Goal: Check status: Check status

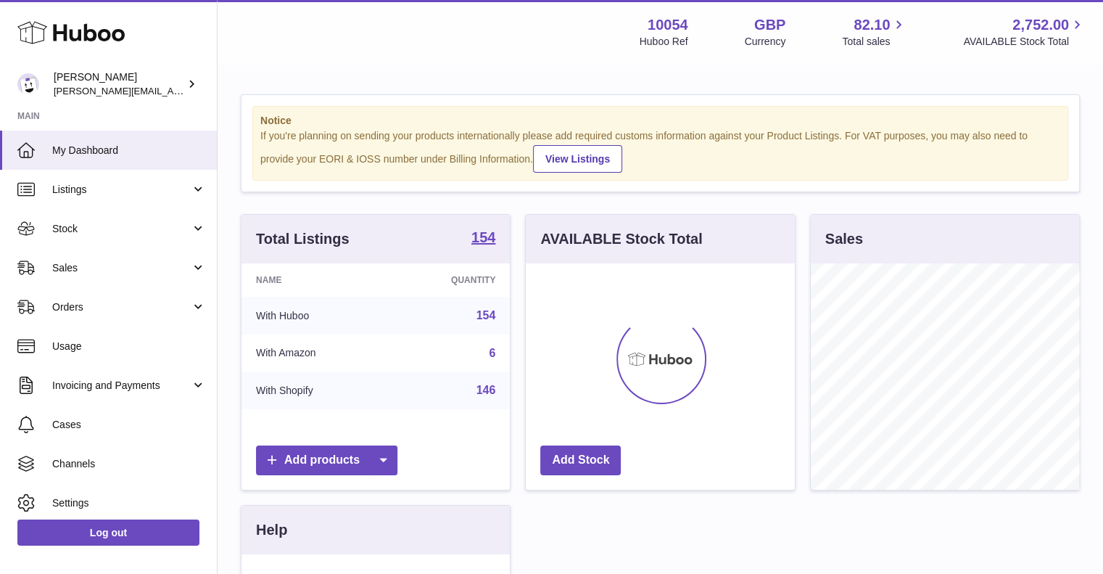
scroll to position [226, 269]
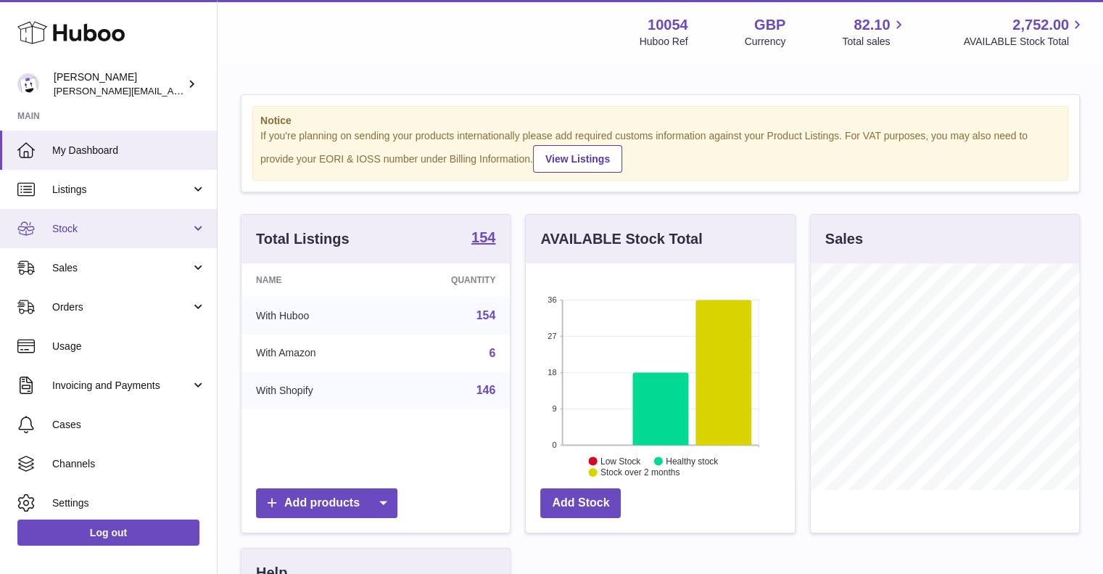
click at [84, 220] on link "Stock" at bounding box center [108, 228] width 217 height 39
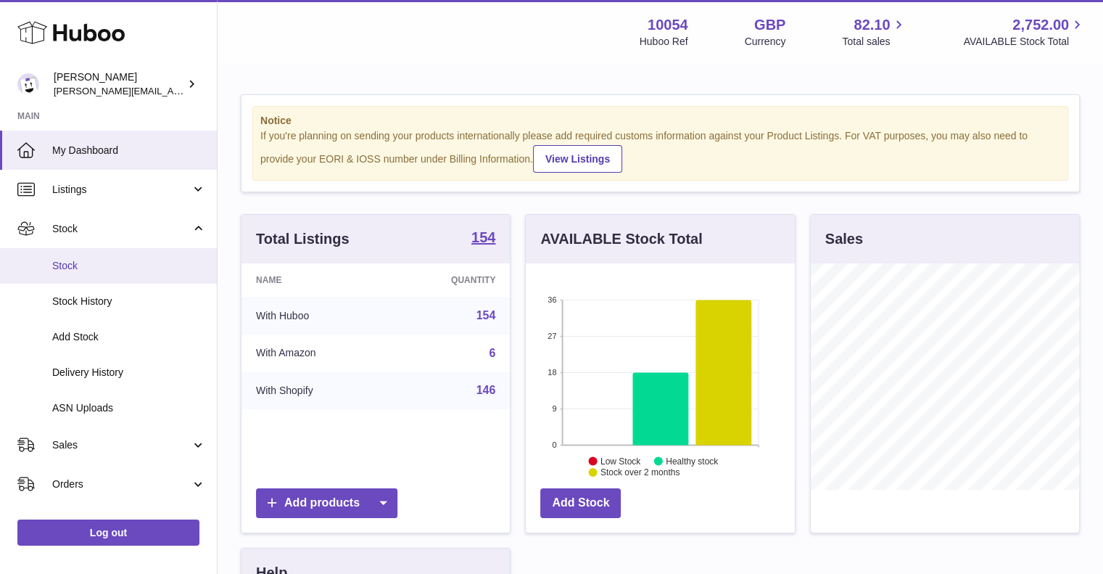
click at [94, 259] on span "Stock" at bounding box center [129, 266] width 154 height 14
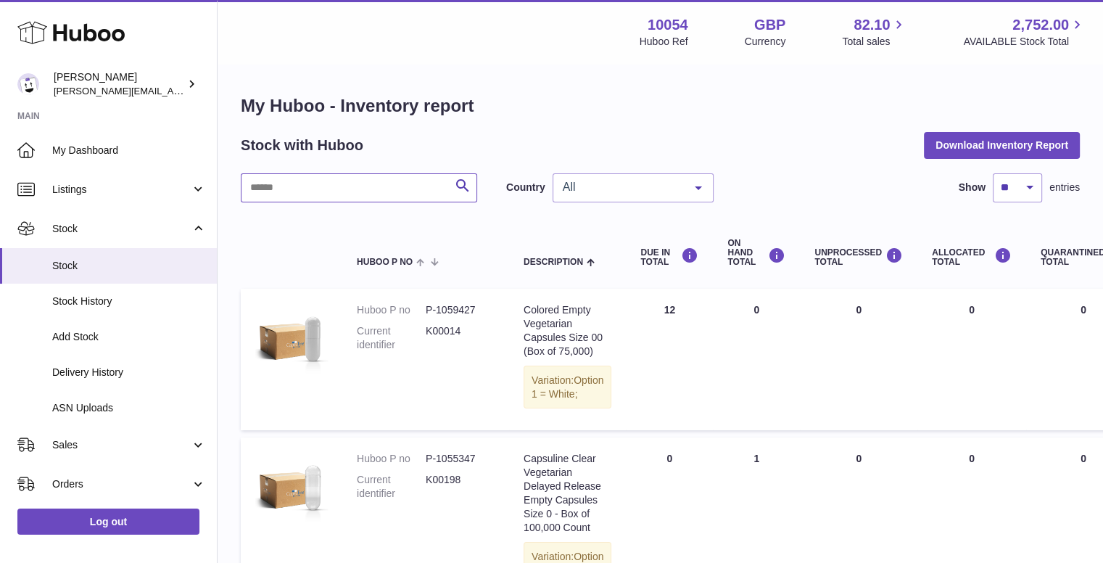
click at [349, 186] on input "text" at bounding box center [359, 187] width 236 height 29
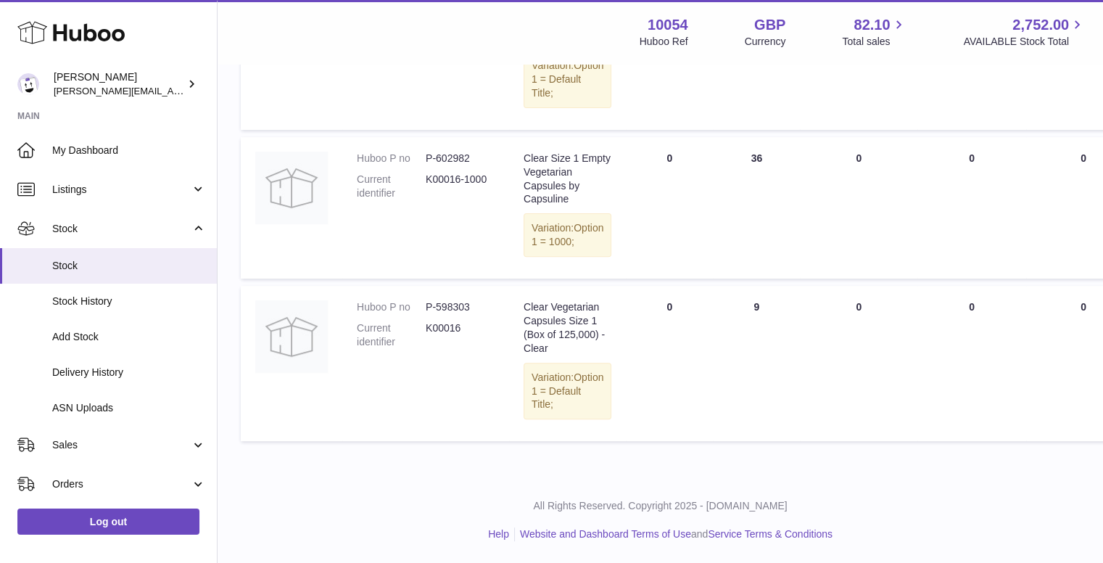
scroll to position [0, 17]
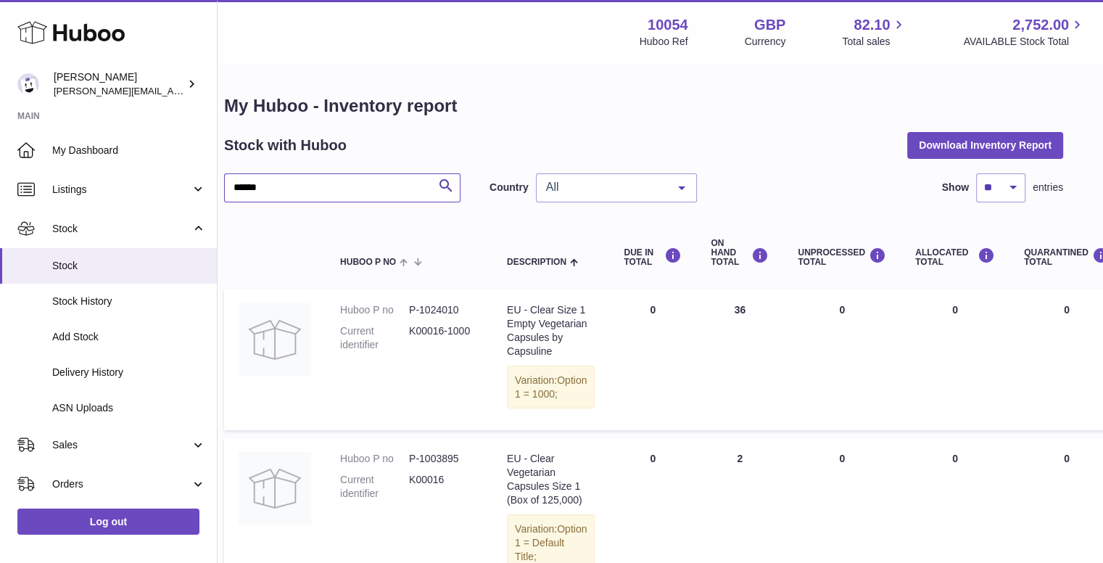
type input "******"
click at [602, 184] on span "All" at bounding box center [604, 187] width 125 height 15
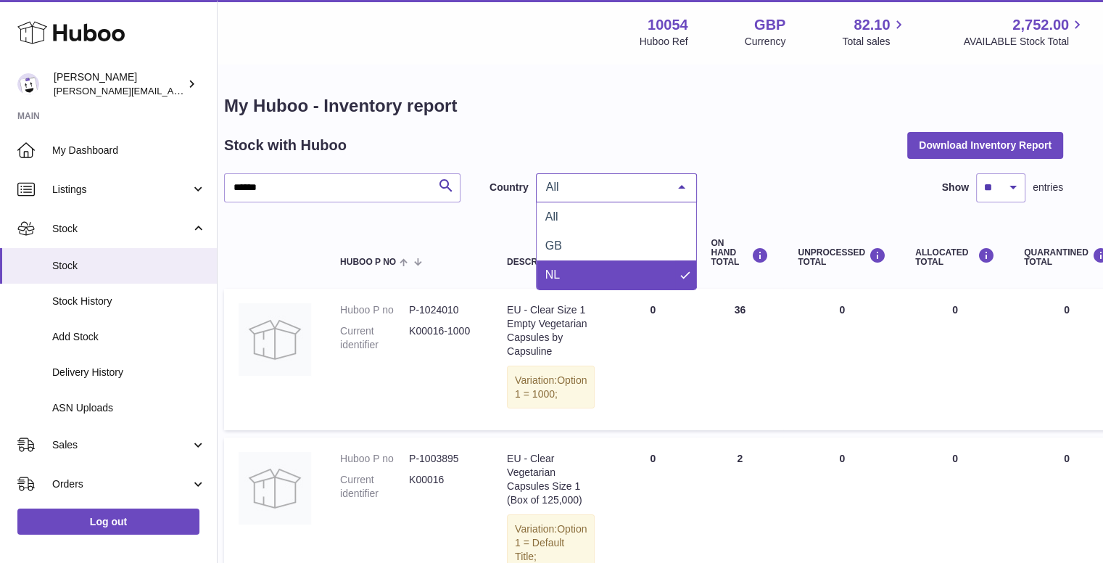
click at [595, 265] on span "NL" at bounding box center [617, 274] width 160 height 29
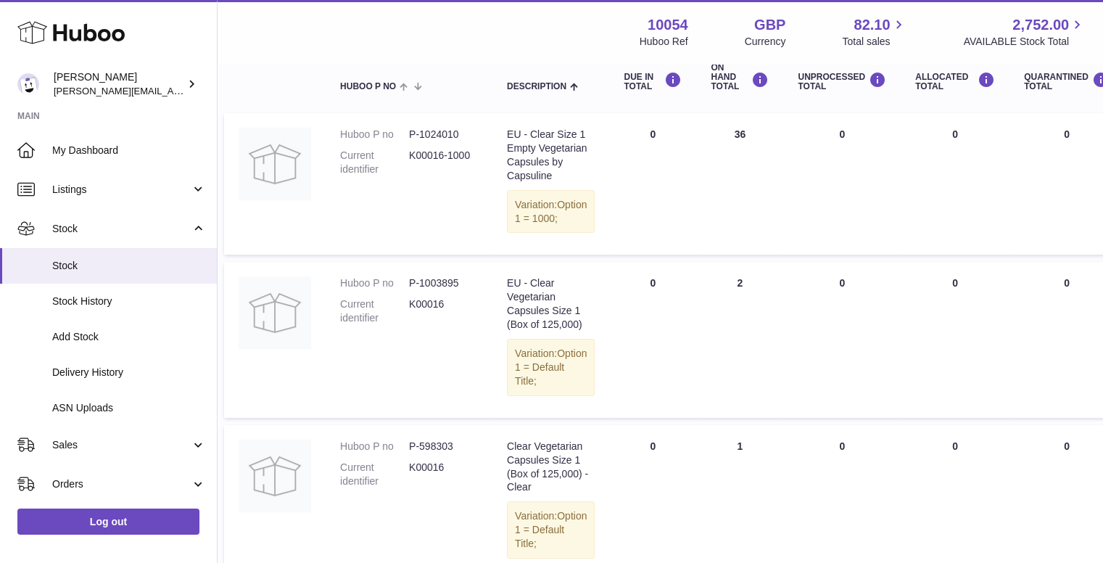
scroll to position [178, 17]
